Goal: Information Seeking & Learning: Learn about a topic

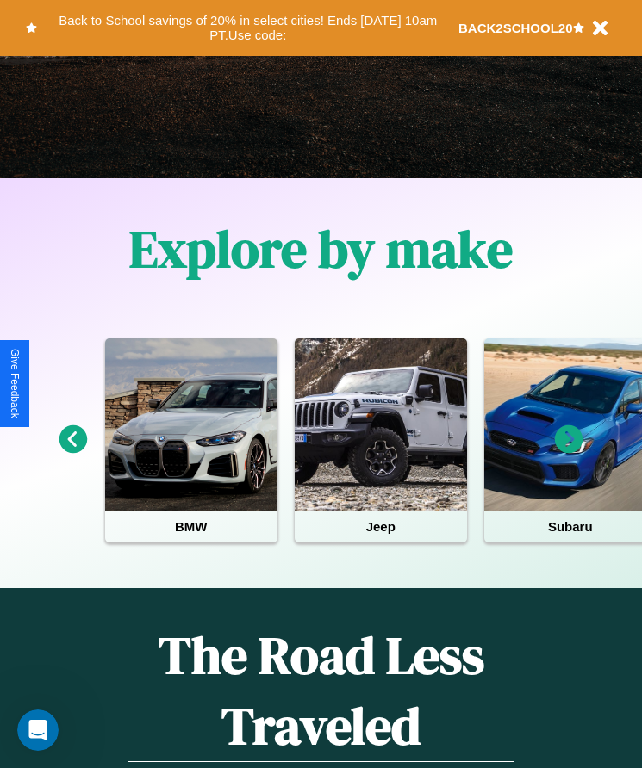
scroll to position [288, 0]
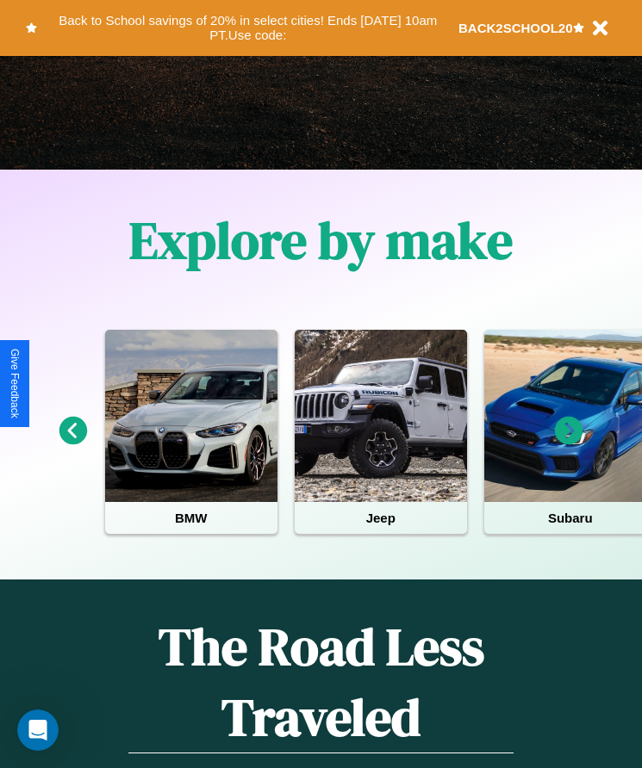
click at [568, 443] on icon at bounding box center [569, 431] width 28 height 28
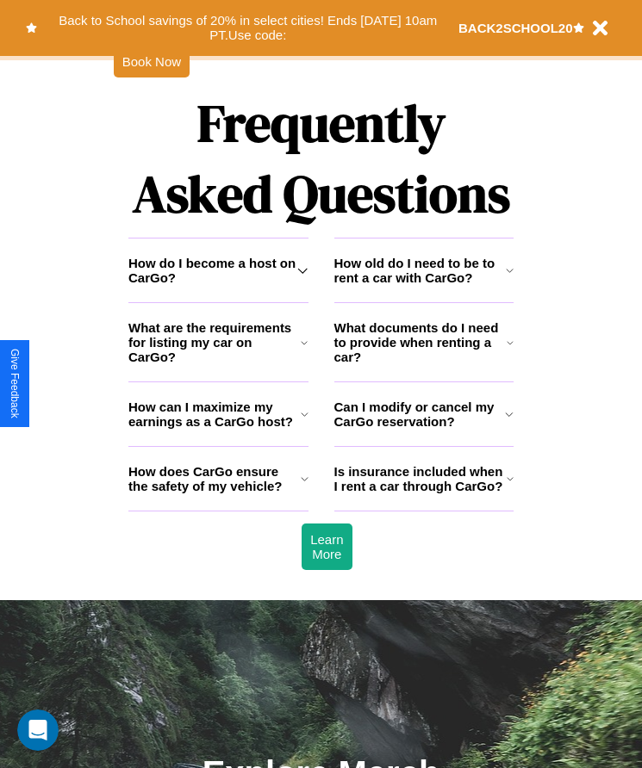
scroll to position [2246, 0]
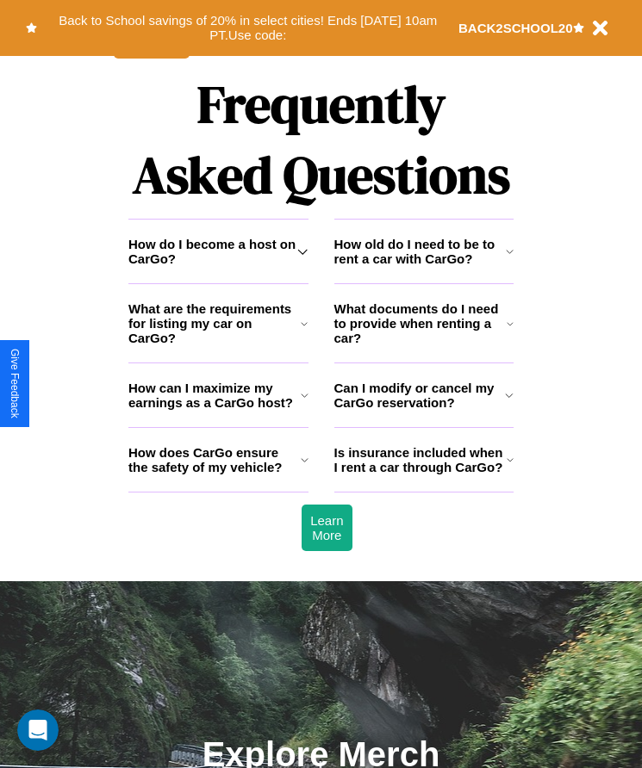
click at [509, 402] on icon at bounding box center [509, 395] width 9 height 14
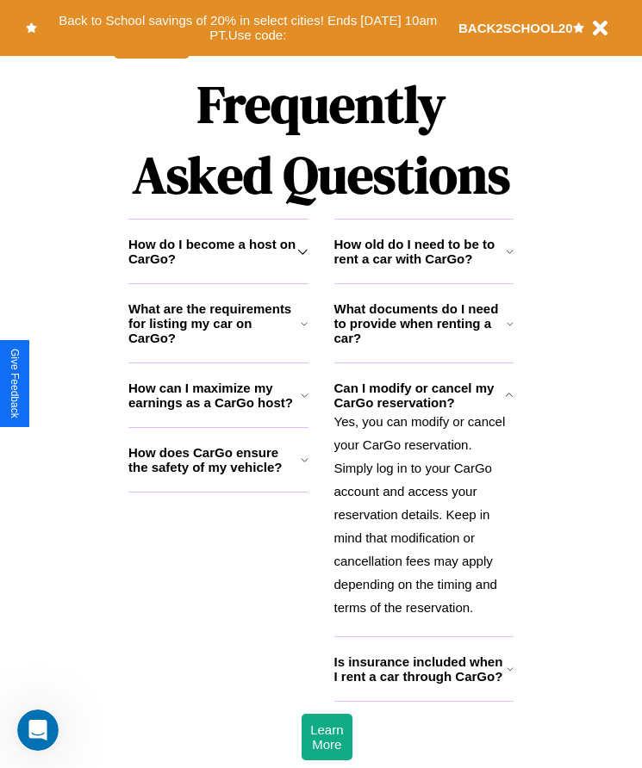
click at [510, 331] on icon at bounding box center [509, 324] width 7 height 14
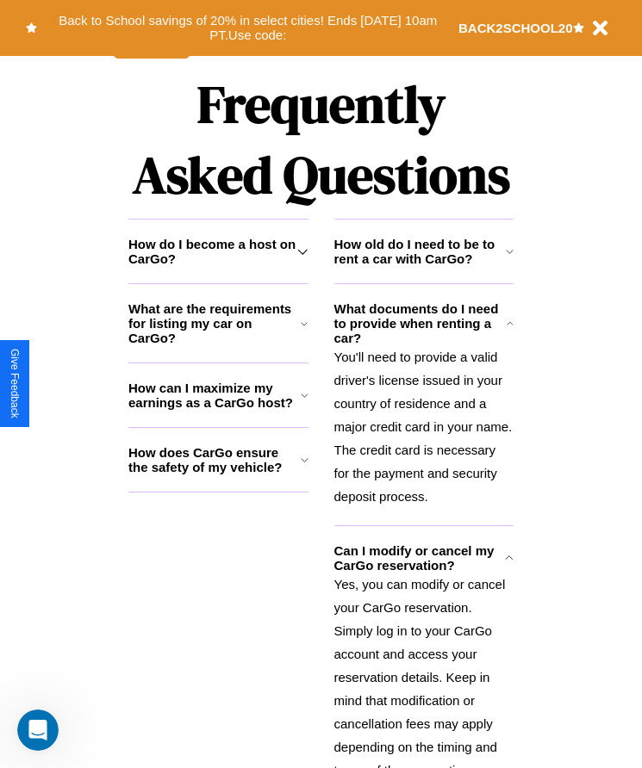
click at [423, 667] on p "Yes, you can modify or cancel your CarGo reservation. Simply log in to your Car…" at bounding box center [424, 677] width 180 height 209
click at [304, 402] on icon at bounding box center [305, 395] width 8 height 14
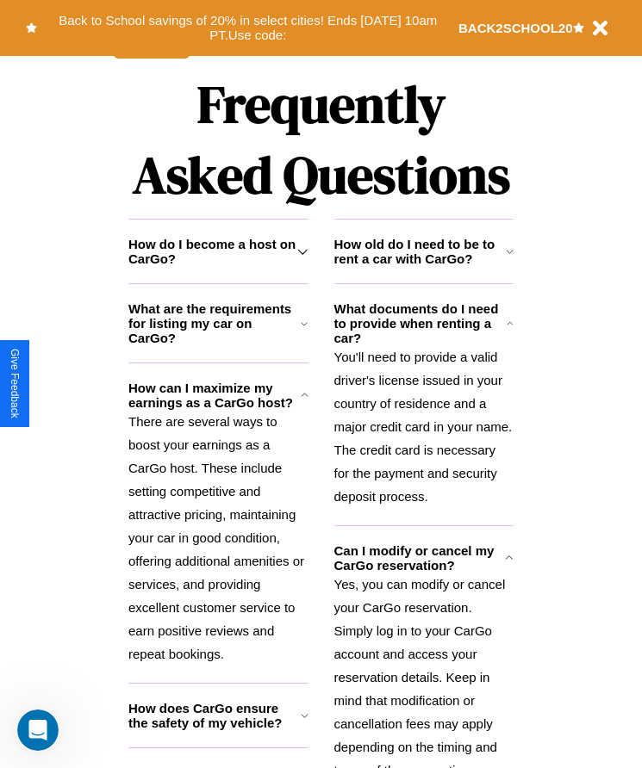
click at [218, 730] on h3 "How does CarGo ensure the safety of my vehicle?" at bounding box center [214, 715] width 172 height 29
